Goal: Task Accomplishment & Management: Use online tool/utility

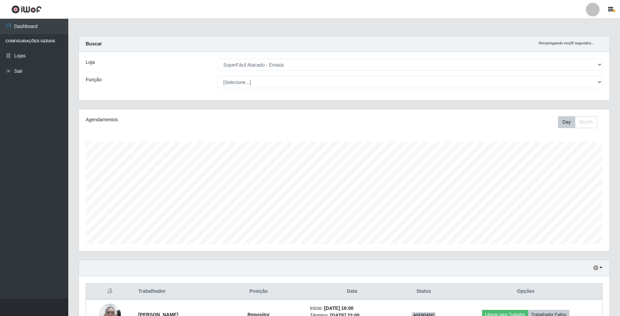
select select "407"
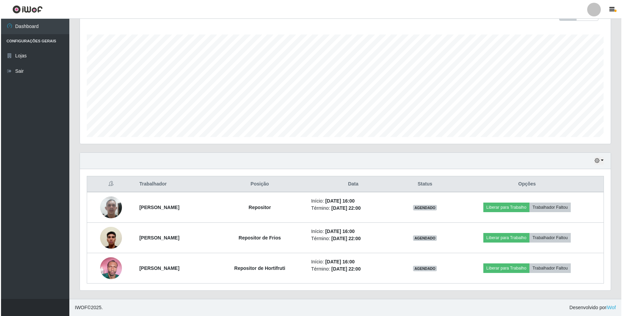
scroll to position [142, 530]
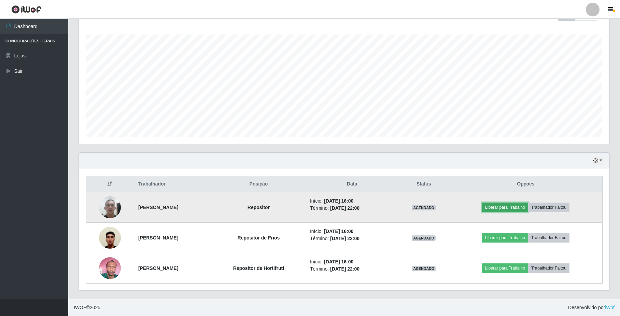
click at [499, 208] on button "Liberar para Trabalho" at bounding box center [505, 207] width 46 height 10
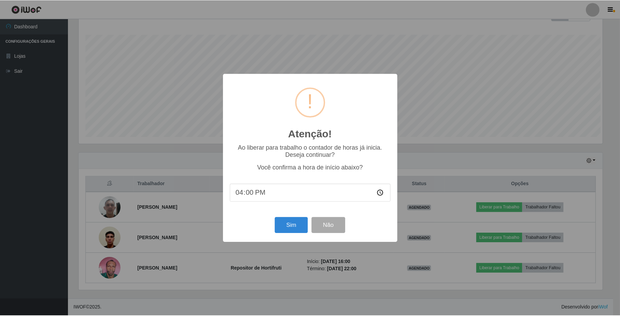
scroll to position [142, 525]
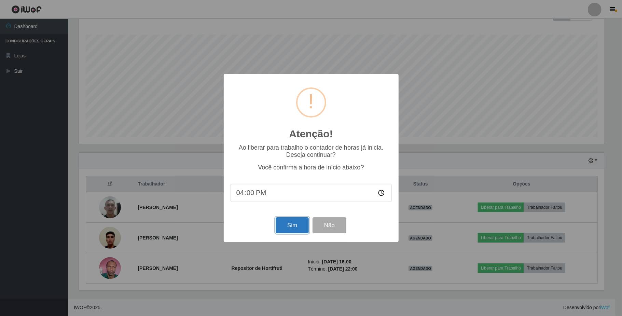
click at [293, 224] on button "Sim" at bounding box center [291, 225] width 33 height 16
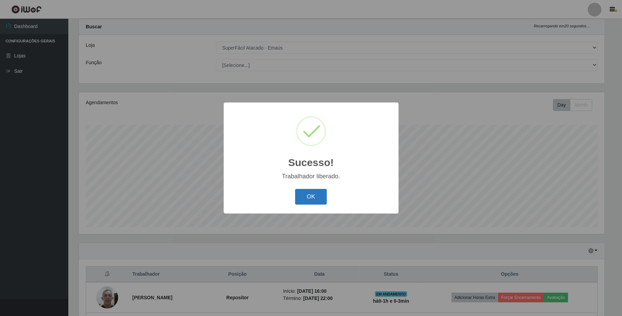
drag, startPoint x: 300, startPoint y: 199, endPoint x: 299, endPoint y: 203, distance: 4.3
click at [299, 201] on button "OK" at bounding box center [311, 197] width 32 height 16
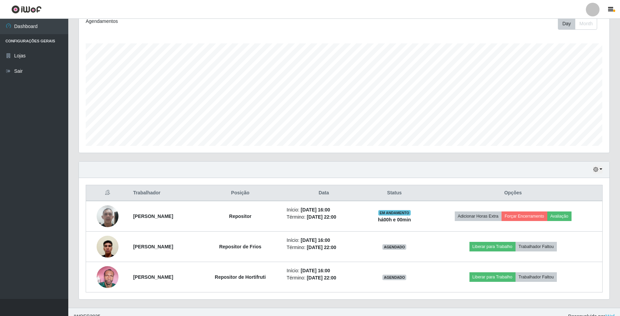
scroll to position [109, 0]
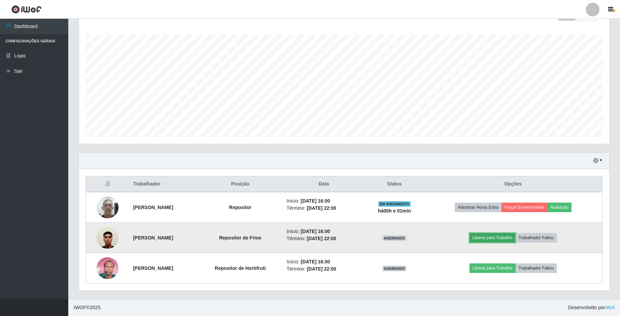
click at [515, 238] on button "Liberar para Trabalho" at bounding box center [492, 238] width 46 height 10
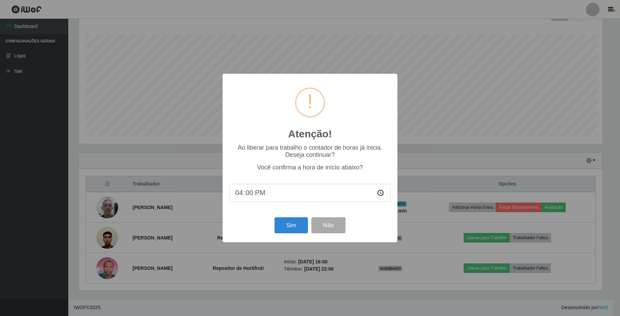
scroll to position [142, 525]
click at [287, 226] on button "Sim" at bounding box center [291, 225] width 33 height 16
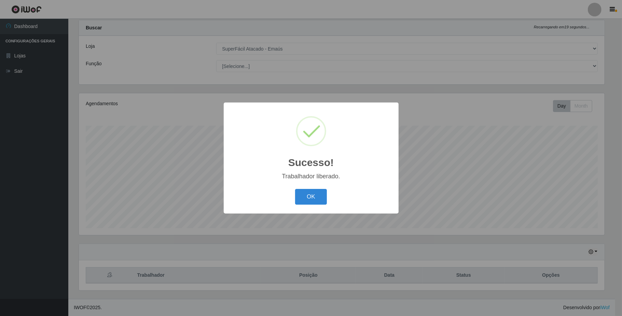
click at [497, 270] on div "Sucesso! × Trabalhador liberado. OK Cancel" at bounding box center [311, 158] width 622 height 316
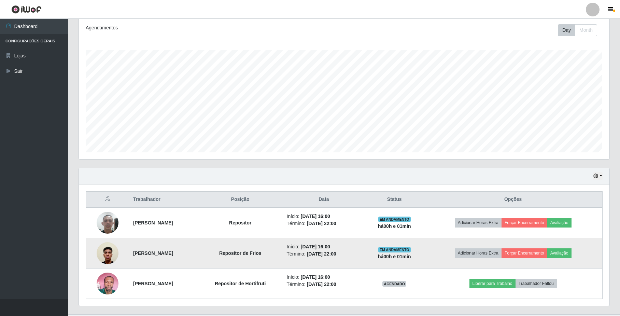
scroll to position [109, 0]
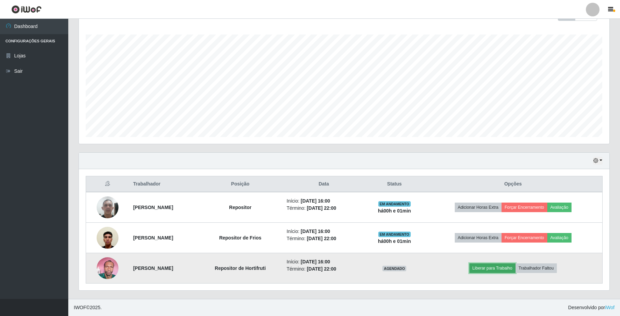
click at [506, 264] on button "Liberar para Trabalho" at bounding box center [492, 268] width 46 height 10
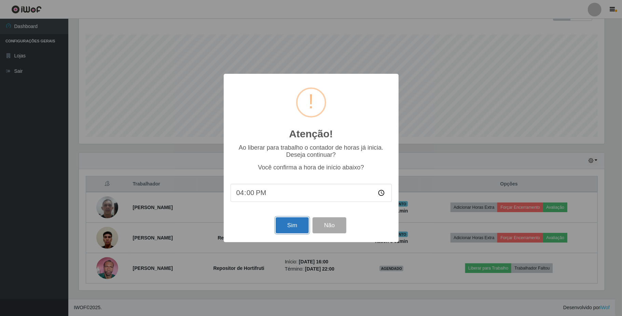
click at [300, 227] on button "Sim" at bounding box center [291, 225] width 33 height 16
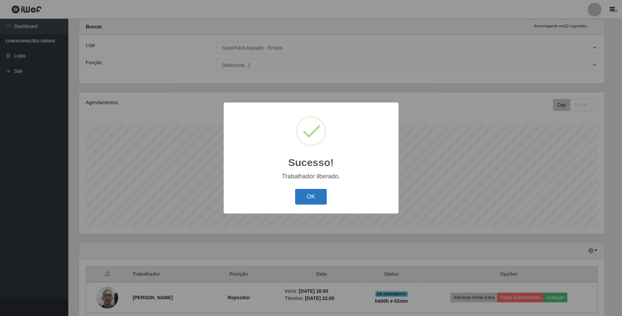
click at [306, 204] on button "OK" at bounding box center [311, 197] width 32 height 16
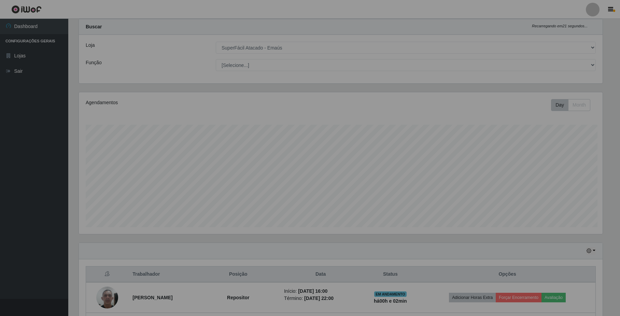
scroll to position [142, 530]
